Goal: Check status: Check status

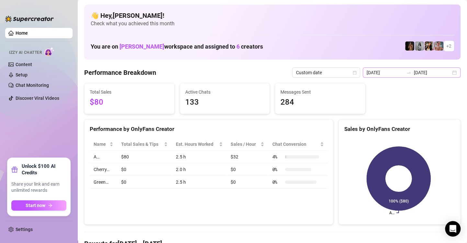
click at [451, 73] on div "[DATE] [DATE]" at bounding box center [411, 72] width 98 height 10
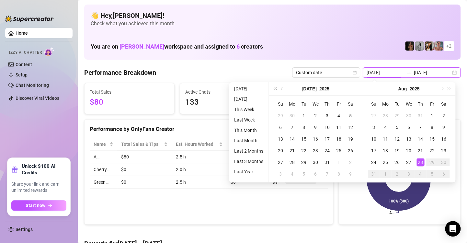
type input "[DATE]"
click at [352, 72] on icon "calendar" at bounding box center [354, 73] width 4 height 4
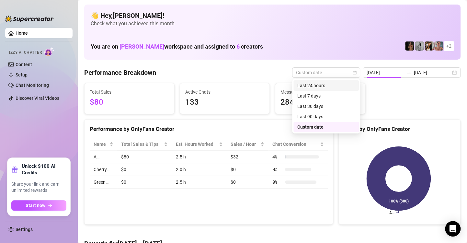
click at [336, 88] on div "Last 24 hours" at bounding box center [326, 85] width 58 height 7
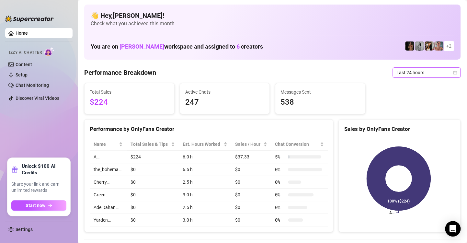
click at [452, 72] on div "Last 24 hours" at bounding box center [426, 72] width 68 height 10
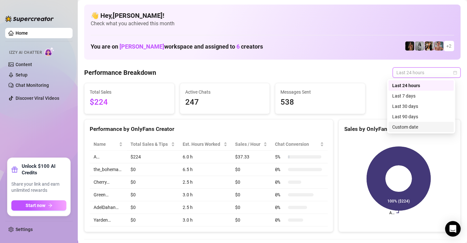
click at [436, 126] on div "Custom date" at bounding box center [421, 126] width 58 height 7
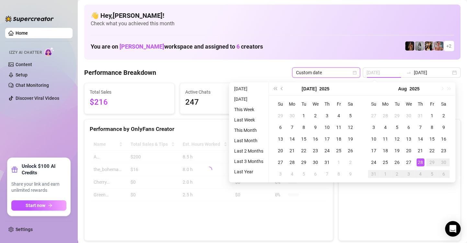
click at [422, 162] on div "28" at bounding box center [420, 162] width 8 height 8
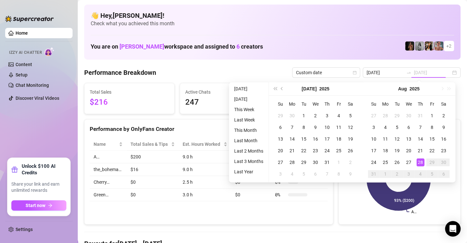
click at [422, 162] on div "28" at bounding box center [420, 162] width 8 height 8
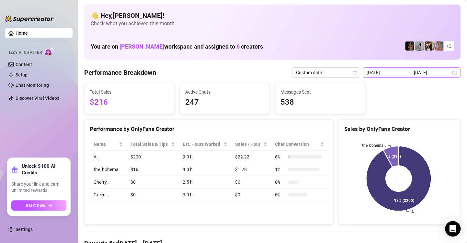
click at [447, 71] on div "[DATE] [DATE]" at bounding box center [411, 72] width 98 height 10
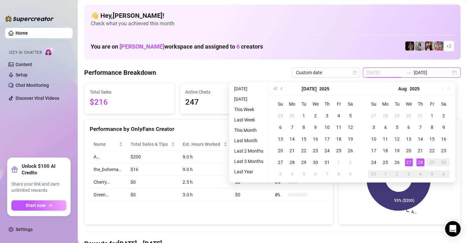
type input "[DATE]"
click at [418, 161] on div "28" at bounding box center [420, 162] width 8 height 8
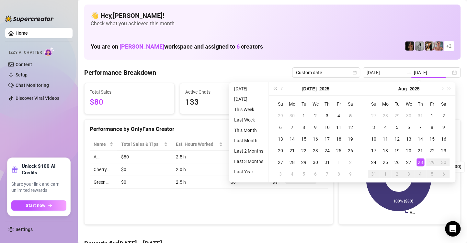
type input "[DATE]"
